Goal: Find contact information: Find contact information

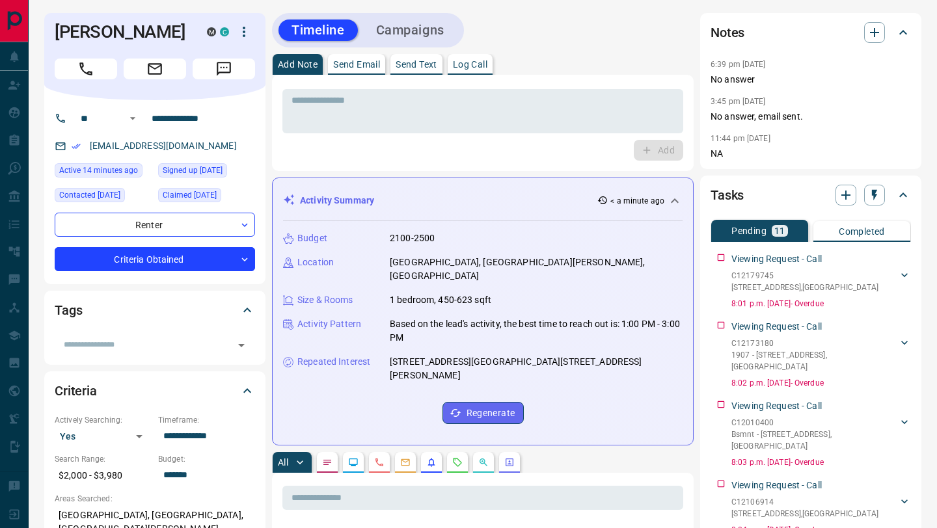
click at [565, 40] on div "Timeline Campaigns" at bounding box center [483, 30] width 422 height 34
click at [73, 74] on button "Call" at bounding box center [86, 69] width 62 height 21
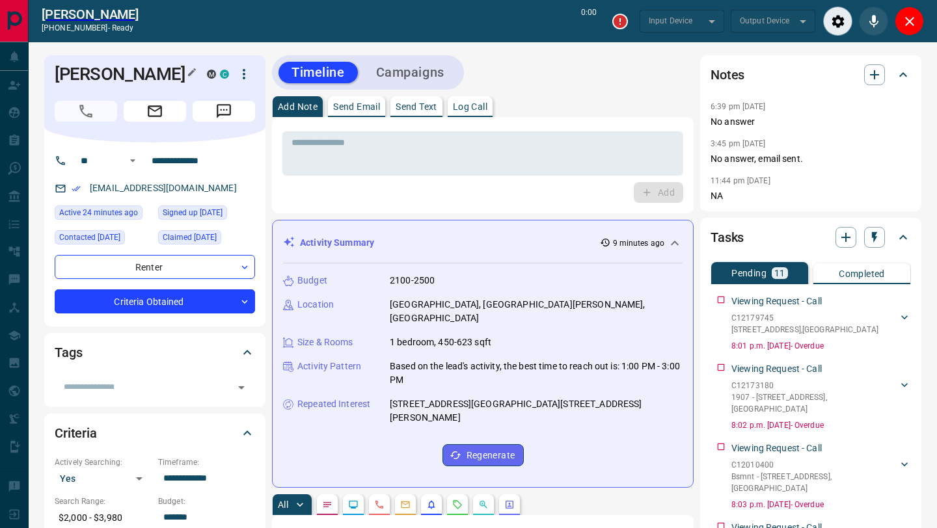
type input "*******"
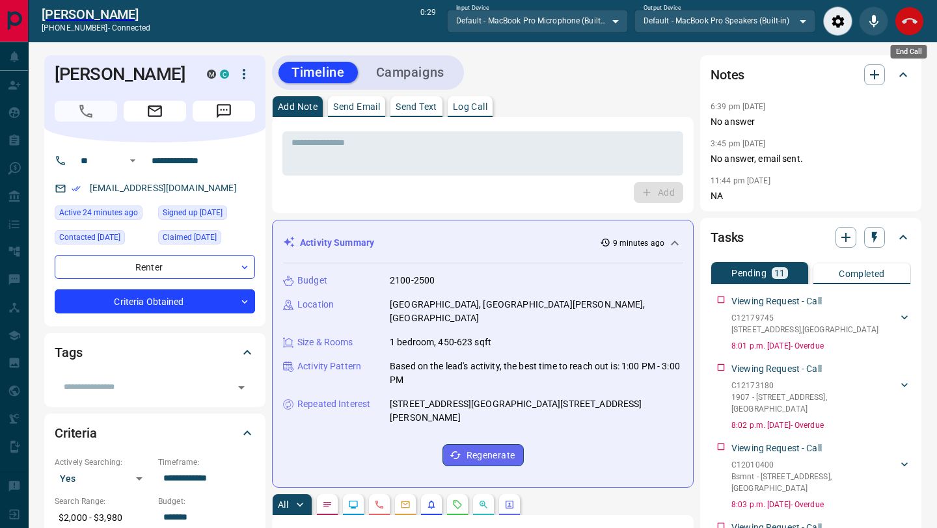
click at [908, 27] on icon "End Call" at bounding box center [910, 22] width 16 height 16
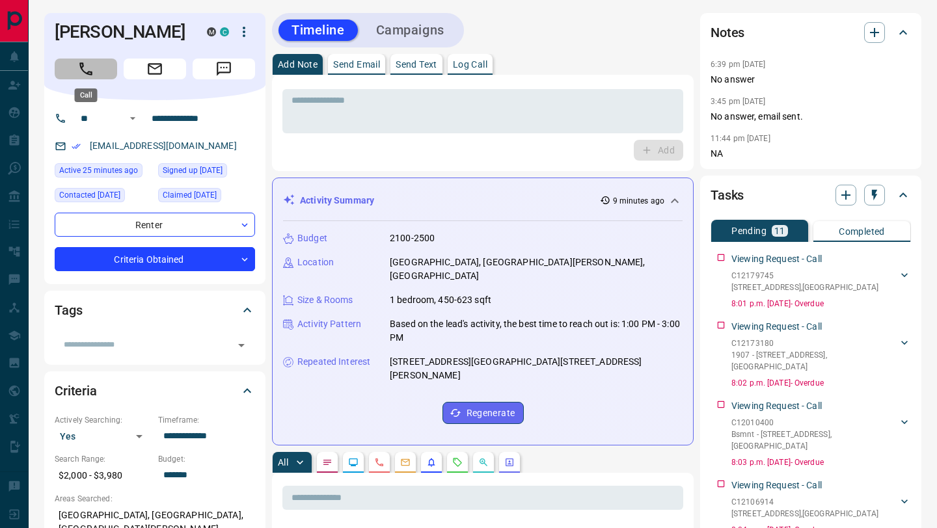
click at [97, 73] on button "Call" at bounding box center [86, 69] width 62 height 21
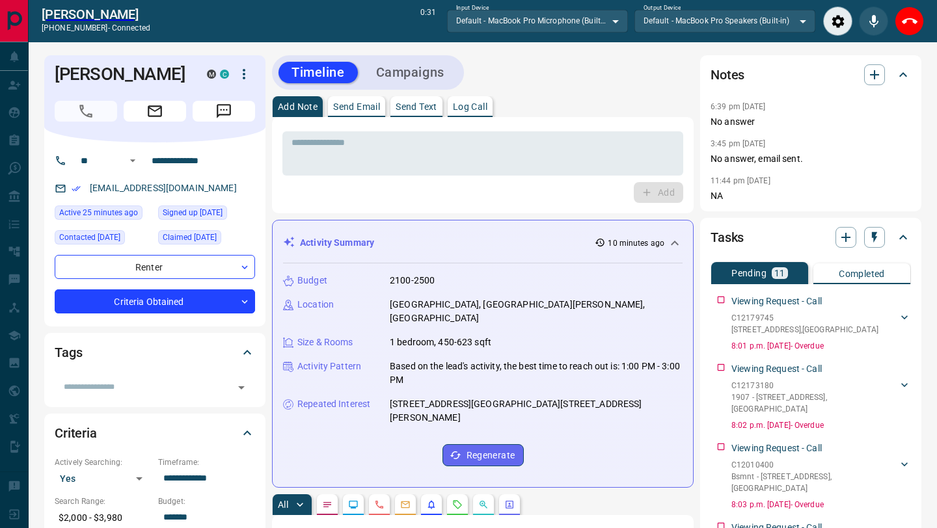
click at [635, 64] on div "Timeline Campaigns" at bounding box center [483, 72] width 422 height 34
click at [899, 21] on button "End Call" at bounding box center [909, 21] width 29 height 29
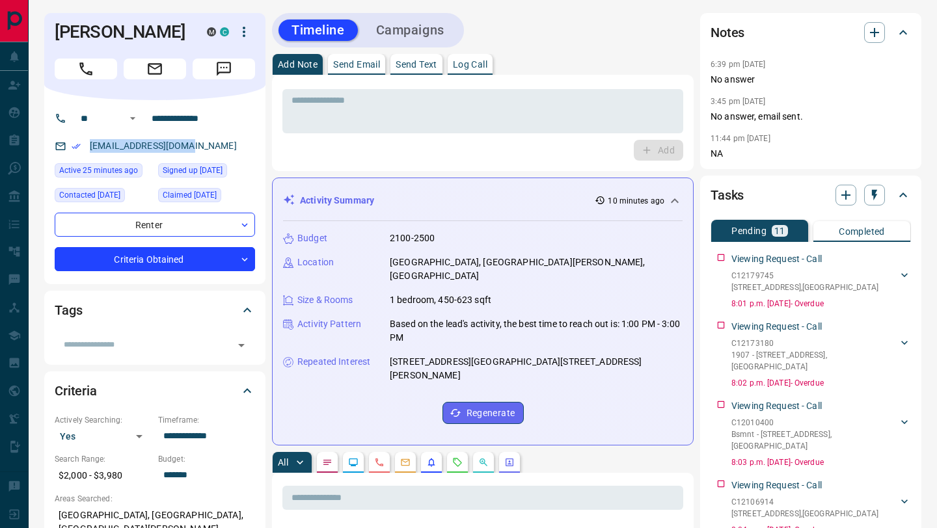
drag, startPoint x: 189, startPoint y: 145, endPoint x: 98, endPoint y: 138, distance: 91.4
click at [98, 138] on p "[EMAIL_ADDRESS][DOMAIN_NAME]" at bounding box center [163, 145] width 155 height 21
copy link "[EMAIL_ADDRESS][DOMAIN_NAME]"
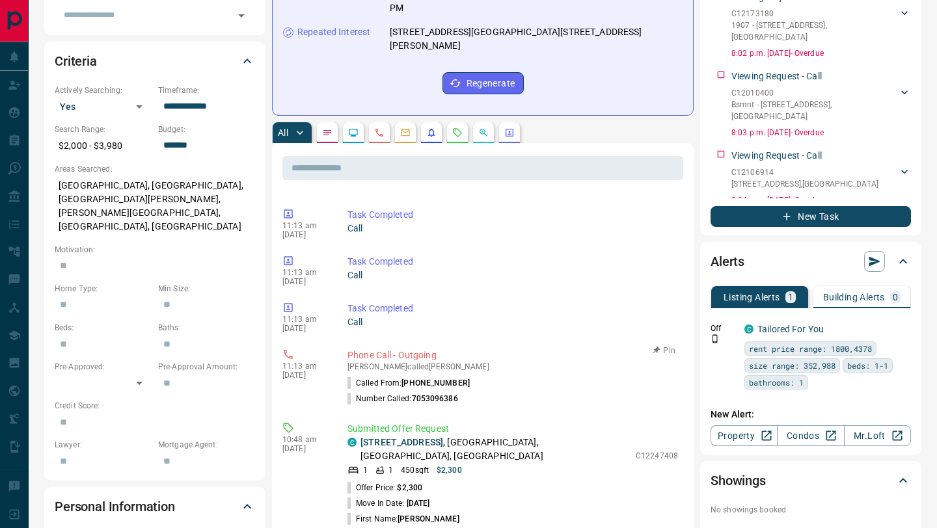
scroll to position [500, 0]
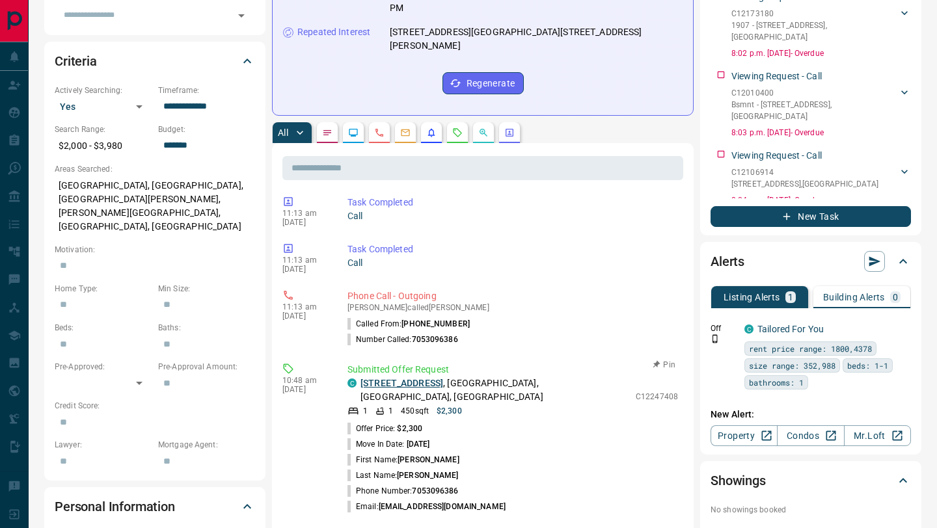
click at [427, 378] on link "[STREET_ADDRESS]" at bounding box center [401, 383] width 83 height 10
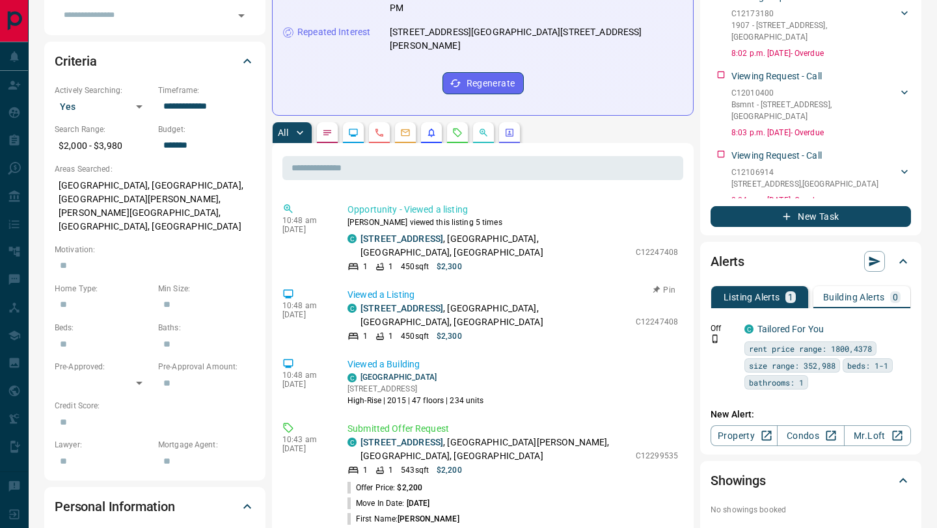
scroll to position [848, 0]
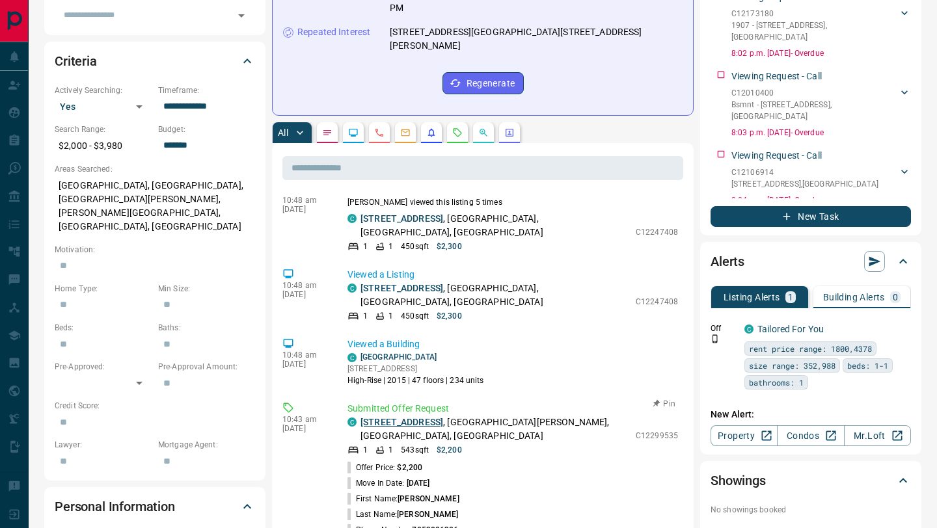
click at [435, 417] on link "[STREET_ADDRESS]" at bounding box center [401, 422] width 83 height 10
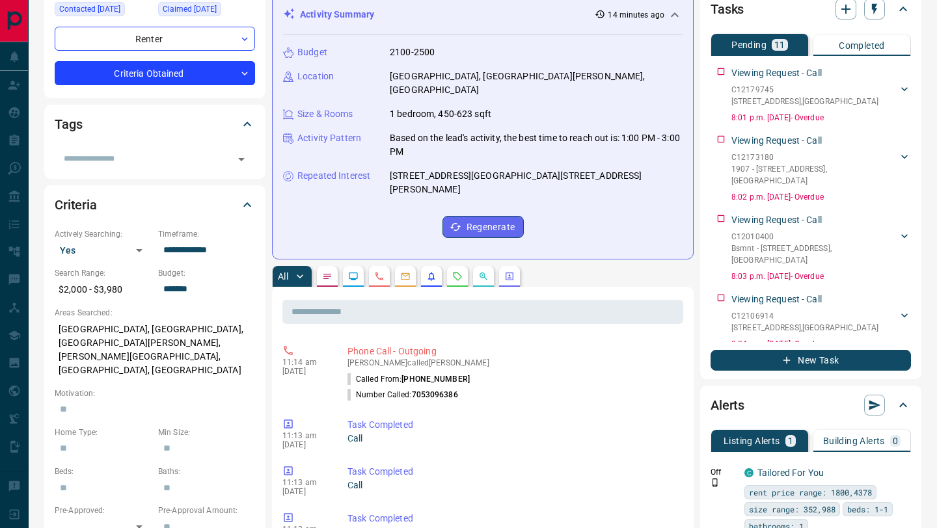
scroll to position [0, 0]
